Goal: Task Accomplishment & Management: Use online tool/utility

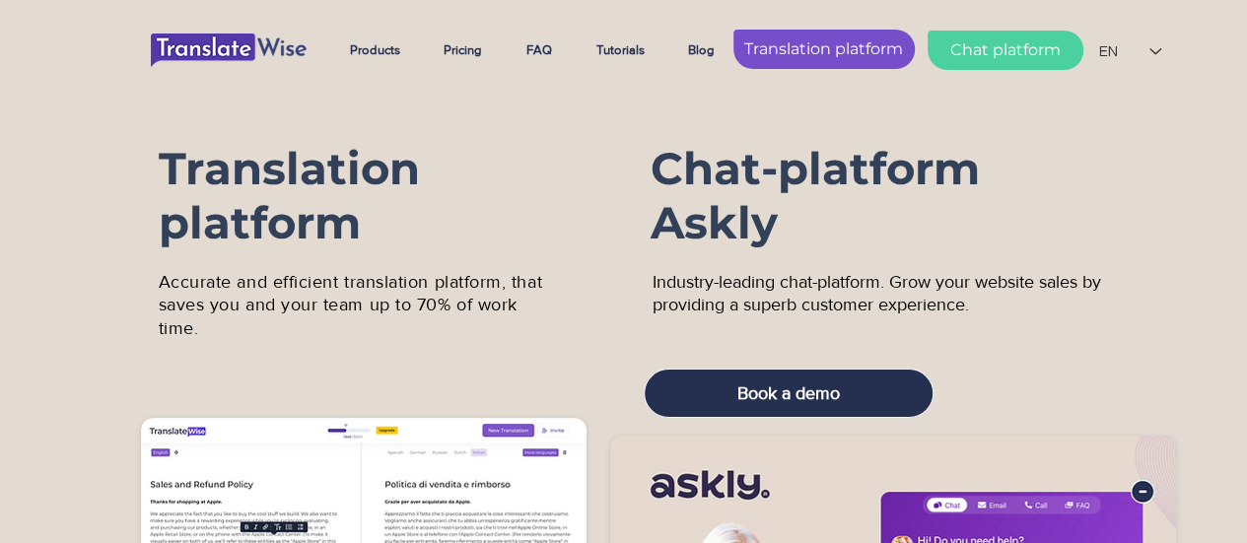
click at [849, 39] on span "Translation platform" at bounding box center [823, 49] width 159 height 22
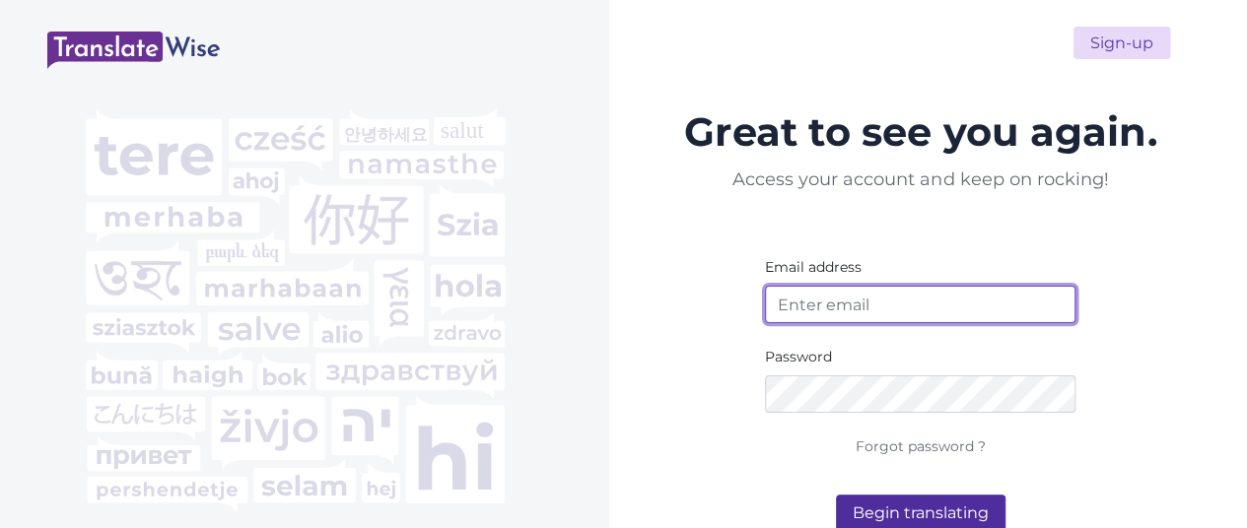
type input "[EMAIL_ADDRESS][DOMAIN_NAME]"
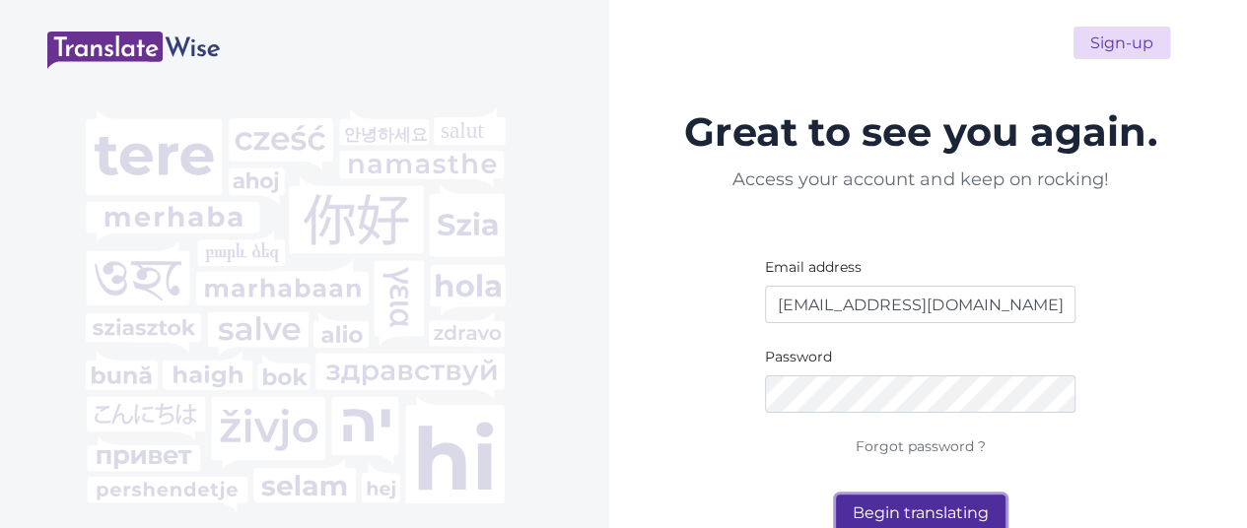
click at [949, 508] on button "Begin translating" at bounding box center [921, 513] width 170 height 37
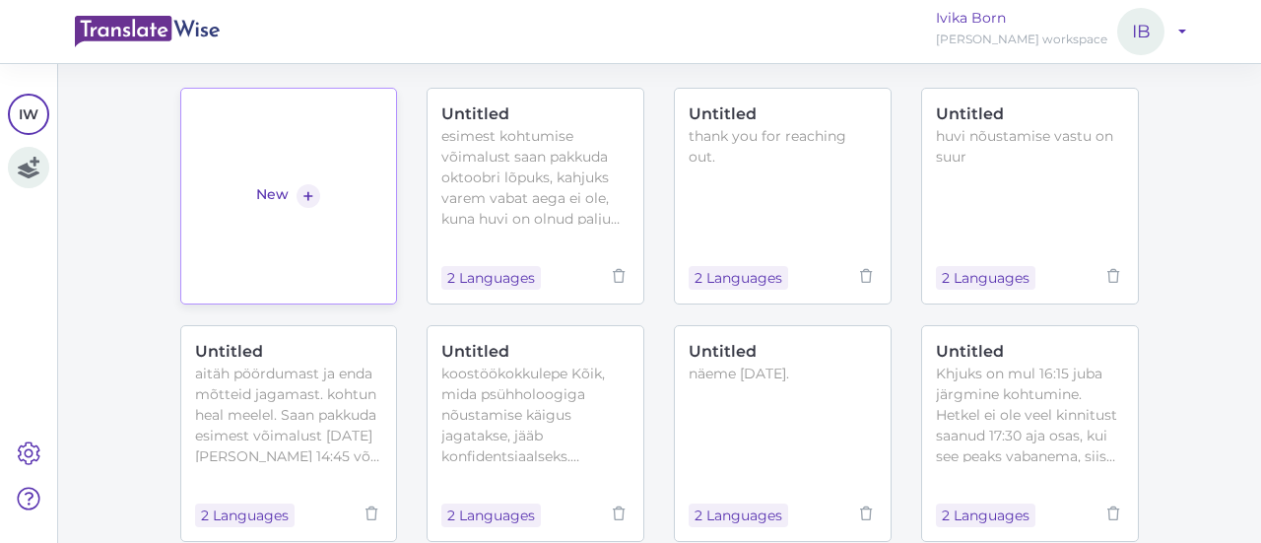
click at [356, 174] on link "New +" at bounding box center [289, 196] width 218 height 217
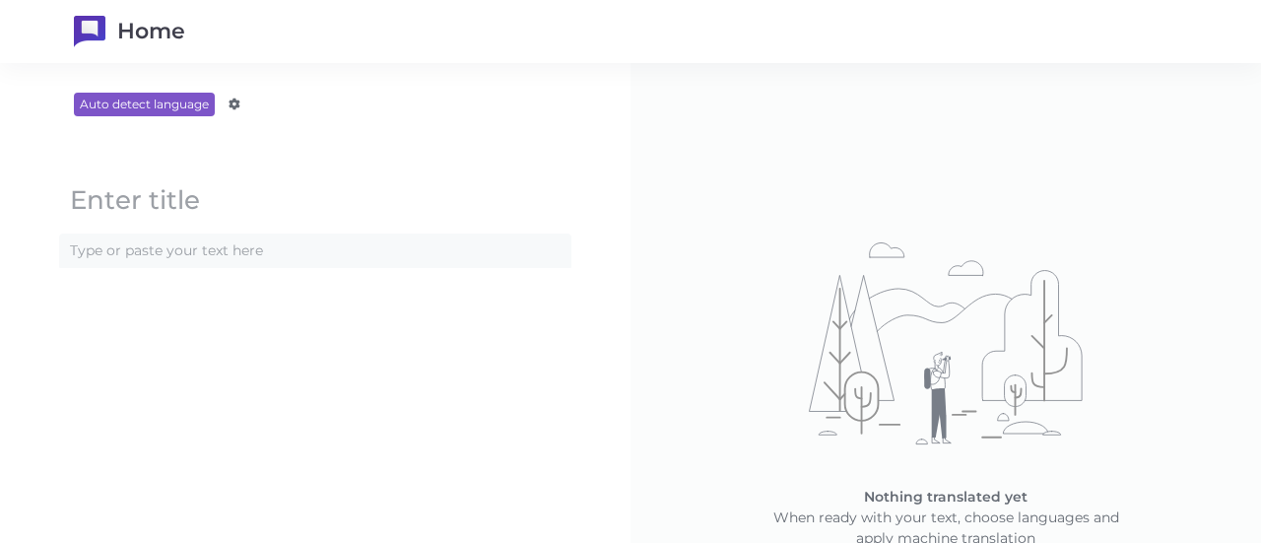
click at [346, 255] on content at bounding box center [315, 251] width 510 height 33
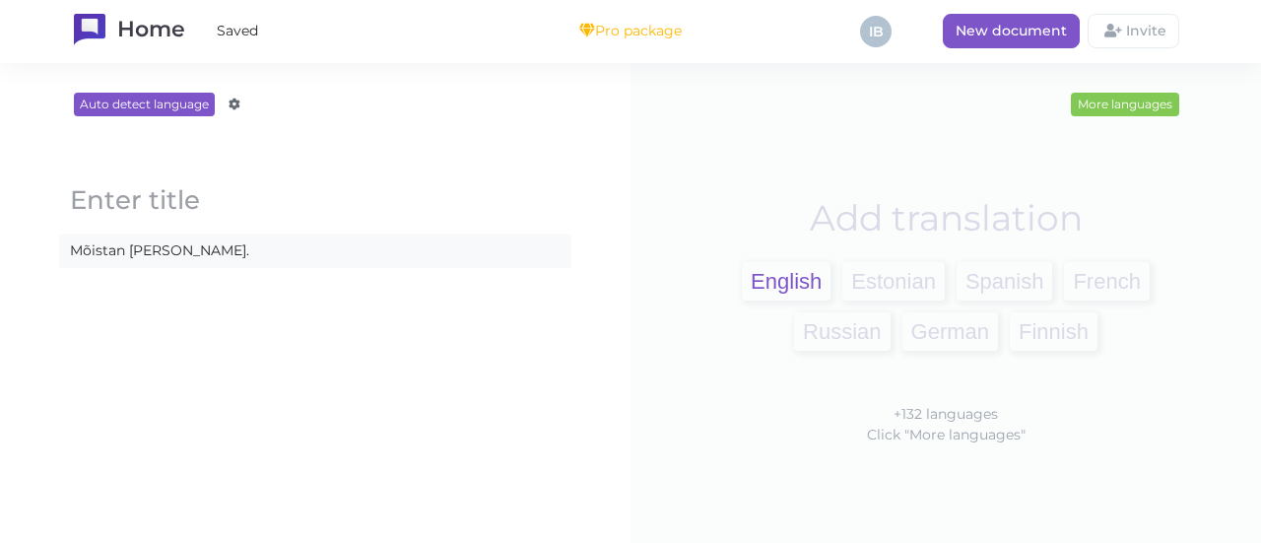
click at [757, 270] on span "English" at bounding box center [786, 281] width 89 height 38
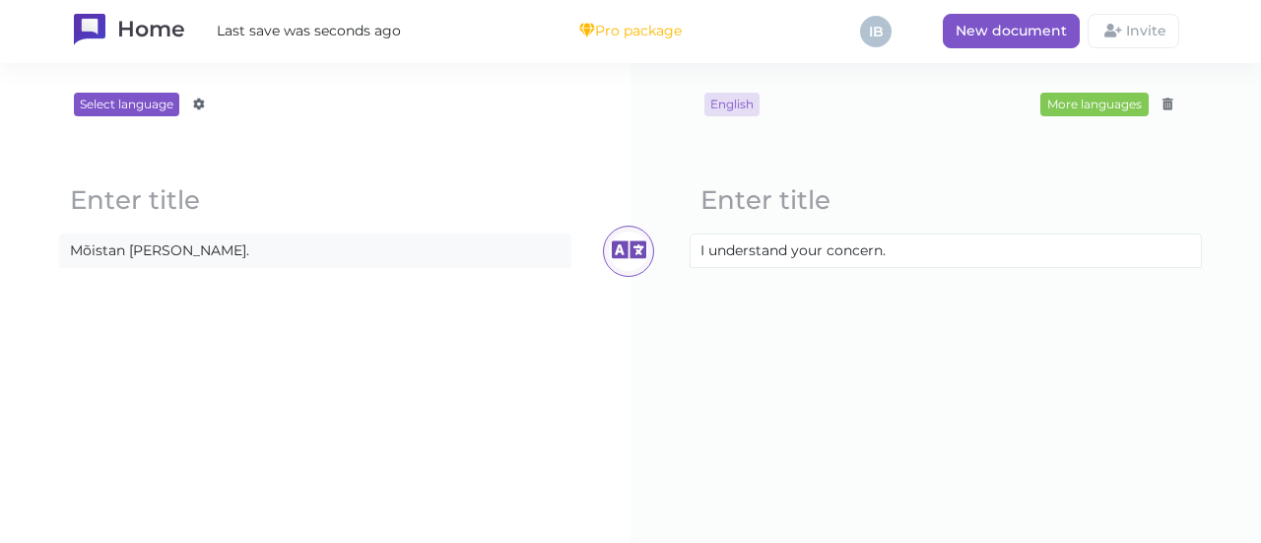
click at [263, 250] on content "Mõistan [PERSON_NAME]." at bounding box center [315, 251] width 510 height 33
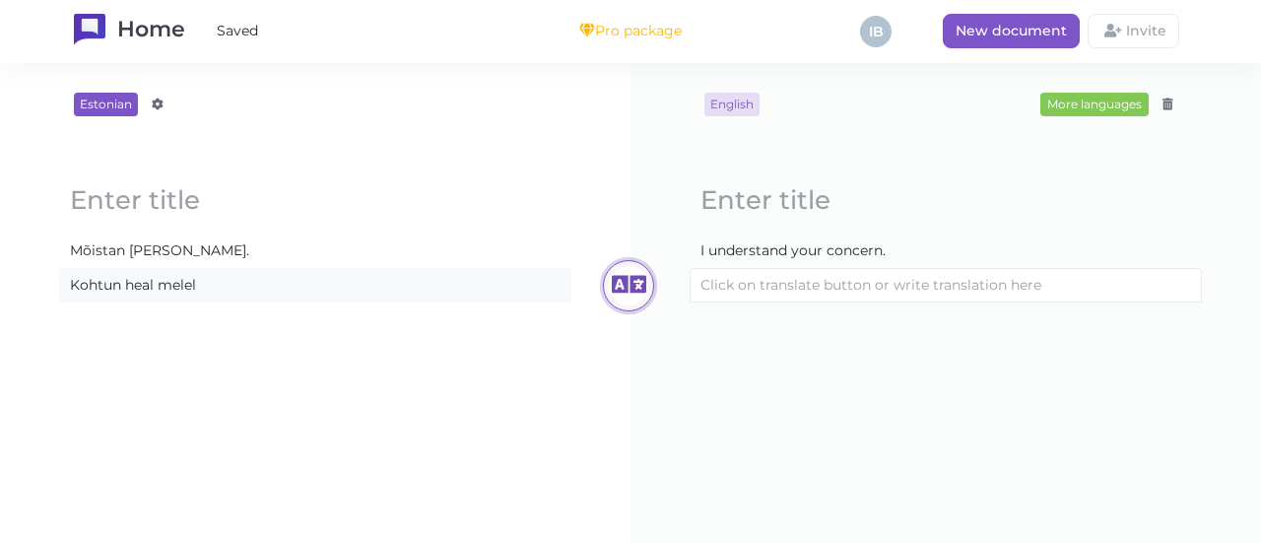
click at [625, 287] on icon at bounding box center [628, 285] width 39 height 39
click at [292, 297] on content "Kohtun heal melel" at bounding box center [315, 285] width 510 height 33
click at [625, 282] on icon at bounding box center [628, 285] width 39 height 39
click at [290, 283] on content "Kohtun heal melel" at bounding box center [315, 285] width 510 height 33
click at [623, 287] on icon at bounding box center [628, 285] width 39 height 39
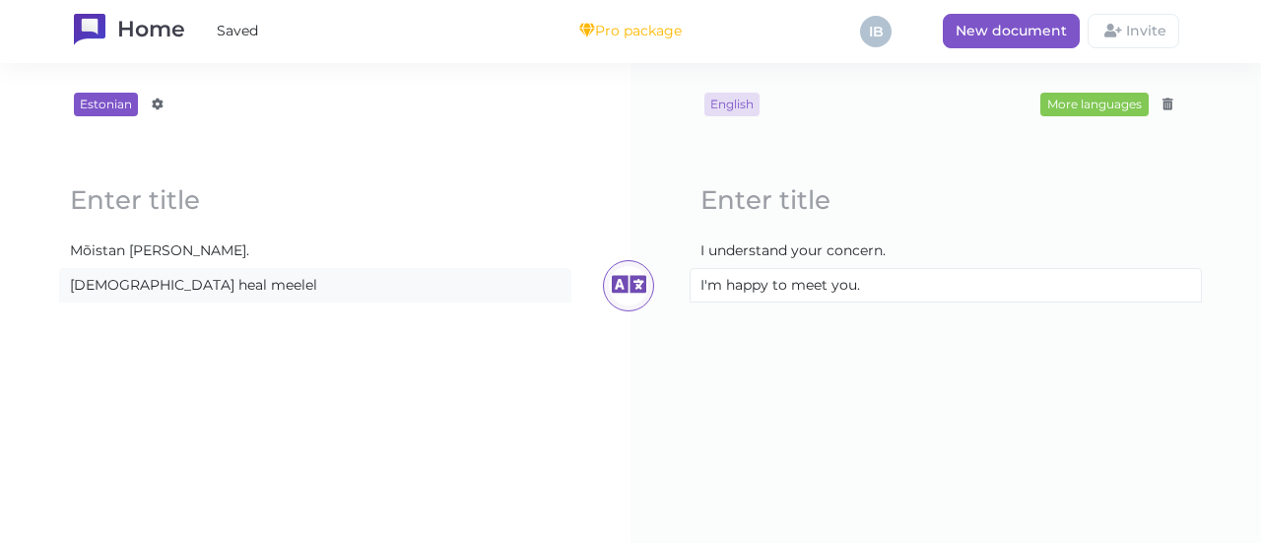
click at [240, 281] on content "Kohtun heal meelel" at bounding box center [315, 285] width 510 height 33
click at [603, 289] on div "Loading..." at bounding box center [628, 285] width 51 height 51
click at [294, 277] on content "kohtun rõõmuga" at bounding box center [315, 285] width 510 height 33
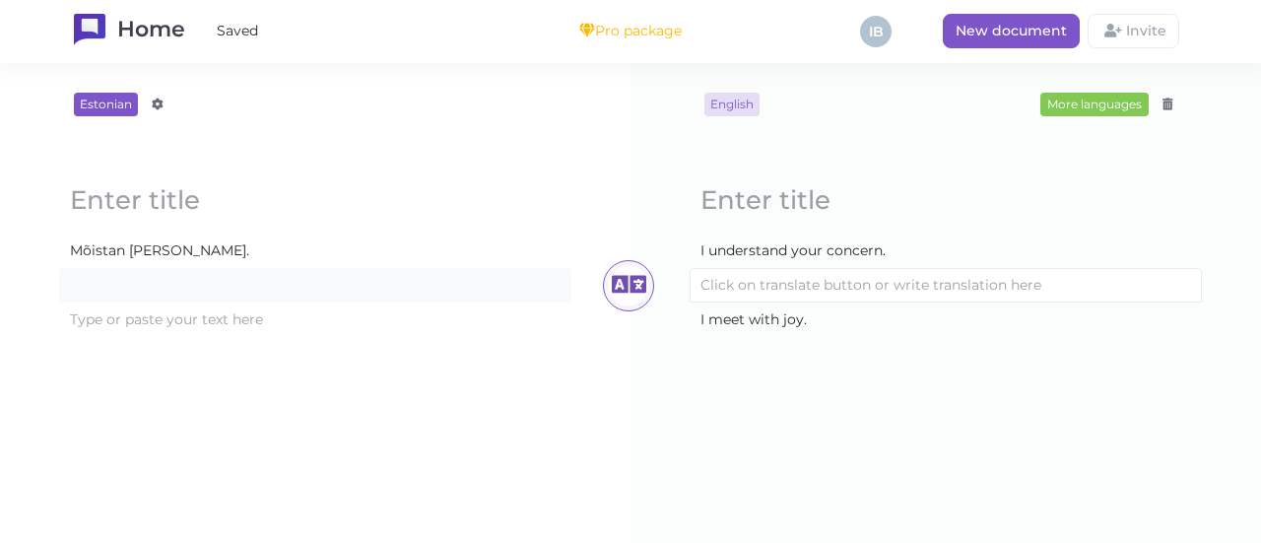
click at [283, 277] on content at bounding box center [315, 285] width 510 height 33
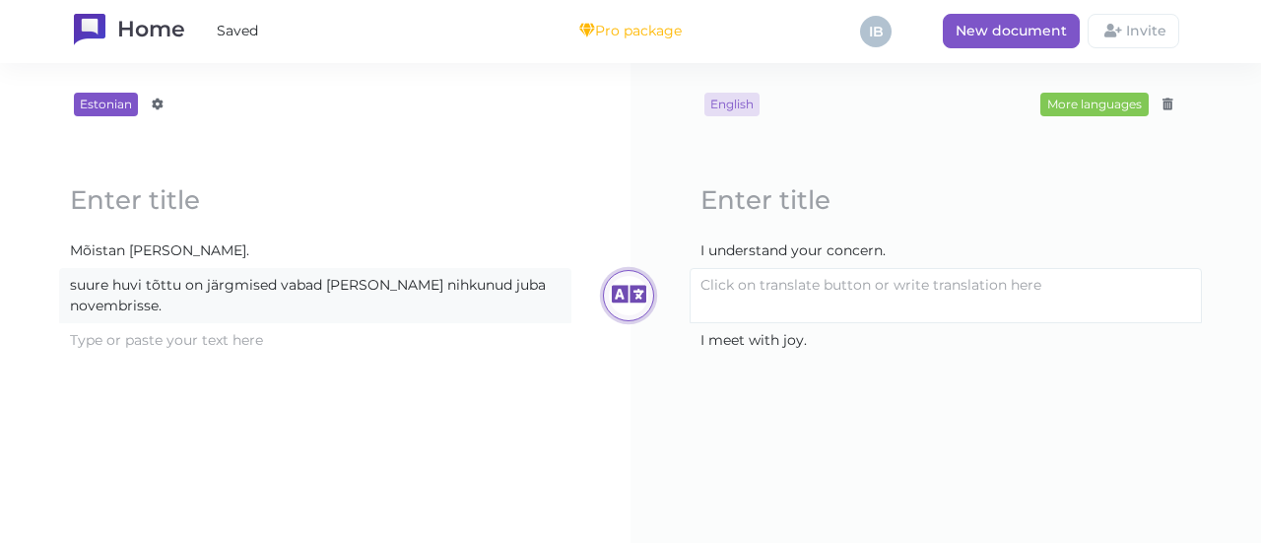
click at [610, 293] on icon at bounding box center [628, 295] width 39 height 39
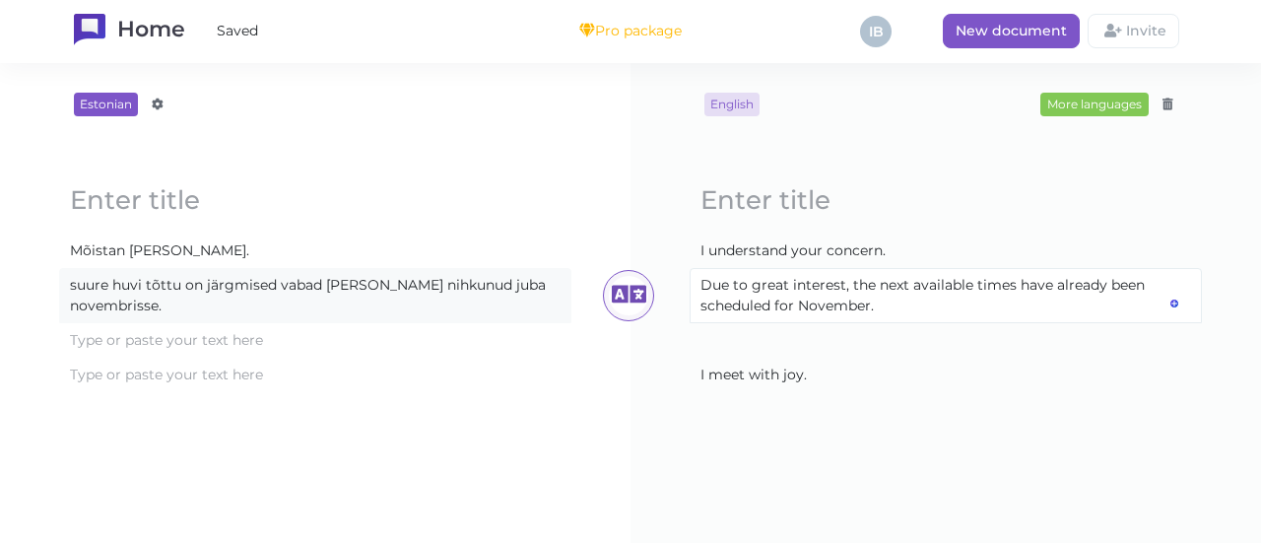
click at [538, 408] on block-editor "Loading... Mõistan sinu muret. Loading... suure huvi tõttu on järgmised vabad a…" at bounding box center [315, 279] width 552 height 275
click at [69, 284] on content "suure huvi tõttu on järgmised vabad ajad nihkunud juba novembrisse." at bounding box center [315, 295] width 510 height 53
click at [609, 304] on icon at bounding box center [628, 295] width 39 height 39
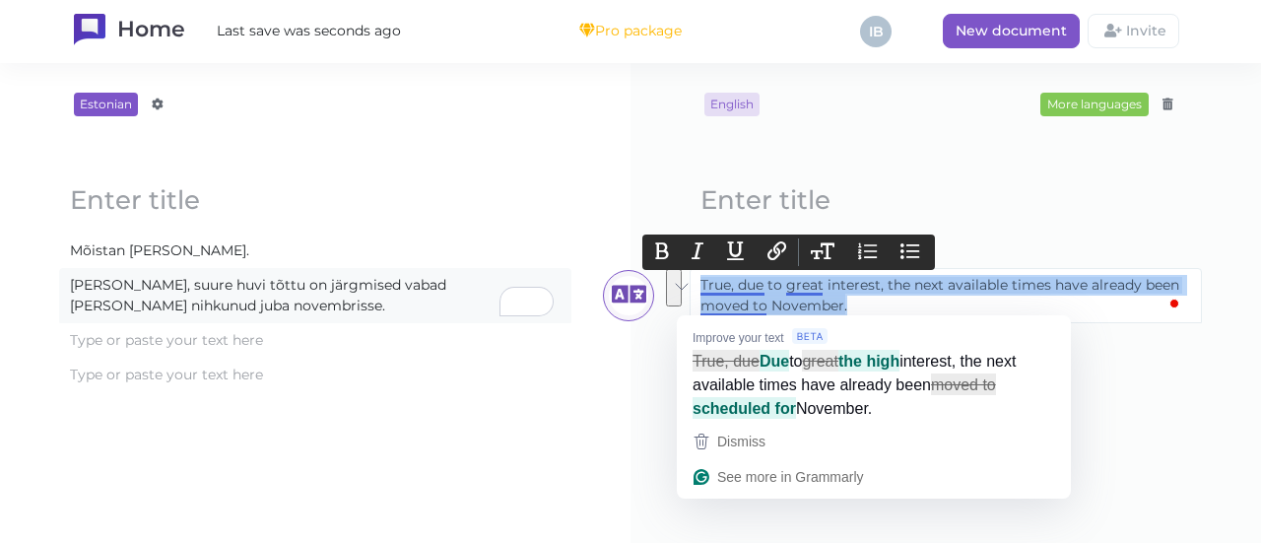
drag, startPoint x: 862, startPoint y: 306, endPoint x: 692, endPoint y: 283, distance: 172.1
click at [692, 283] on content "True, due to great interest, the next available times have already been moved t…" at bounding box center [946, 295] width 510 height 53
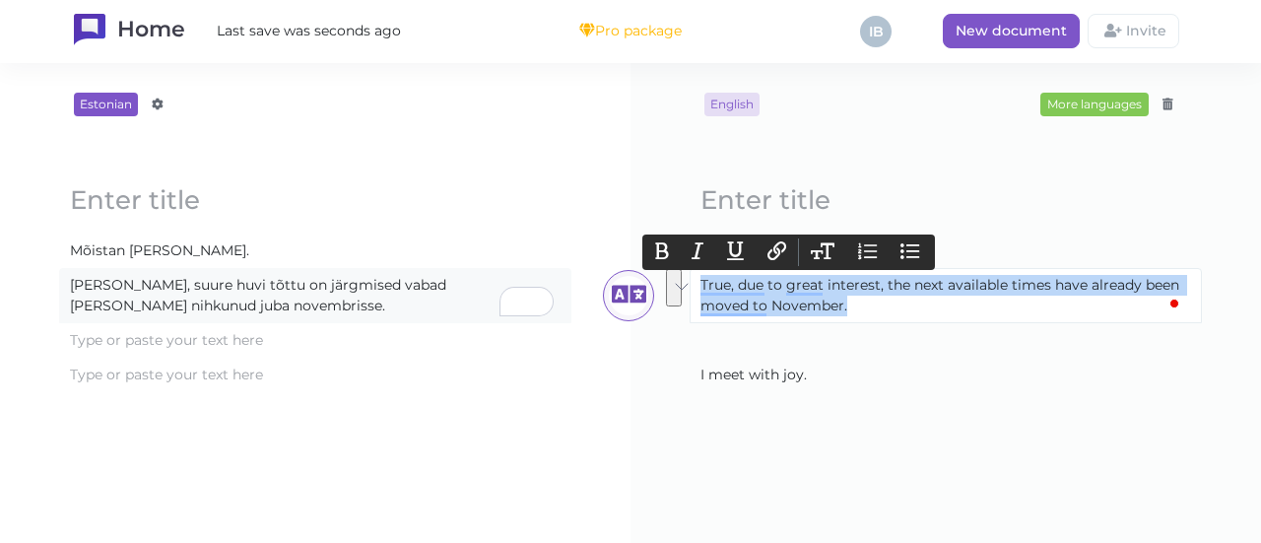
copy content "True, due to great interest, the next available times have already been moved t…"
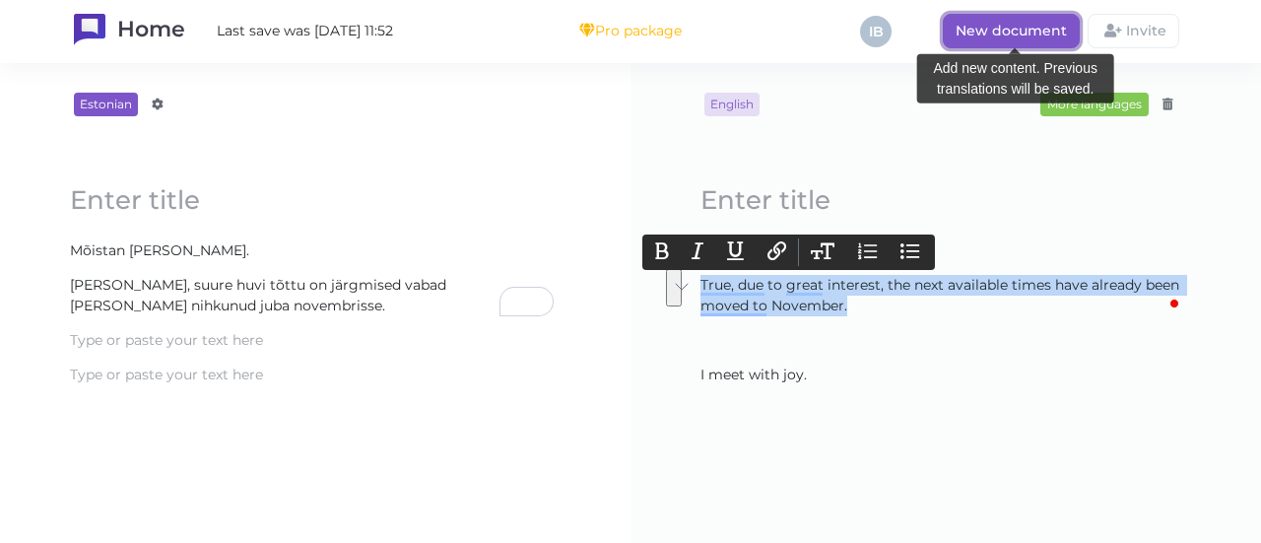
click at [975, 37] on span "New document" at bounding box center [1011, 31] width 111 height 18
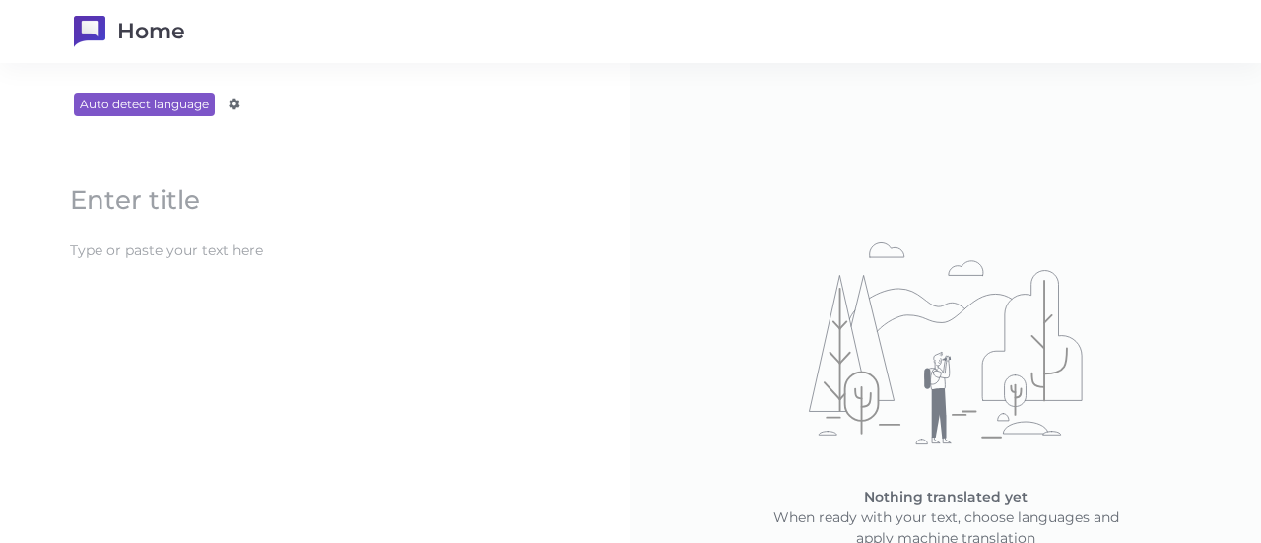
click at [334, 245] on content at bounding box center [315, 251] width 510 height 33
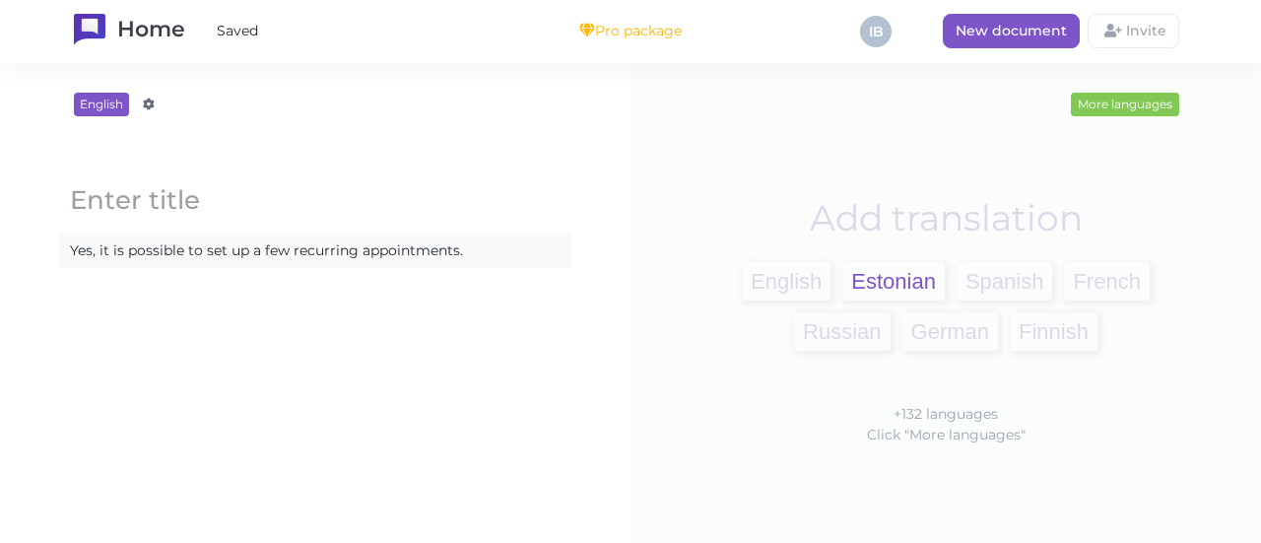
click at [879, 282] on span "Estonian" at bounding box center [894, 281] width 102 height 38
